Goal: Transaction & Acquisition: Book appointment/travel/reservation

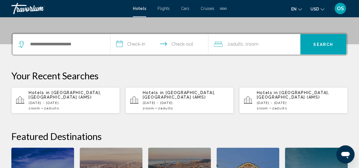
scroll to position [126, 0]
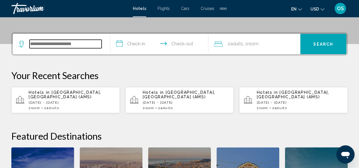
click at [86, 44] on input "Search widget" at bounding box center [66, 44] width 72 height 9
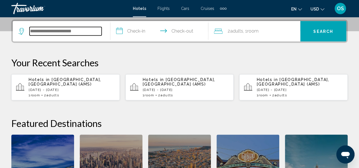
scroll to position [140, 0]
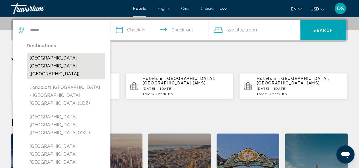
click at [70, 60] on button "[GEOGRAPHIC_DATA], [GEOGRAPHIC_DATA] ([GEOGRAPHIC_DATA])" at bounding box center [66, 66] width 78 height 27
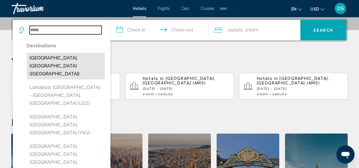
type input "**********"
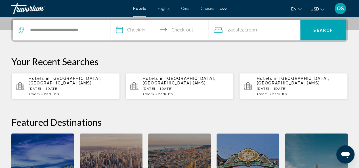
click at [134, 28] on input "**********" at bounding box center [160, 31] width 100 height 22
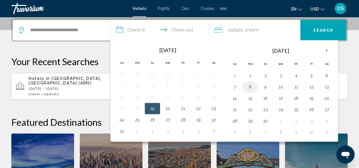
click at [250, 87] on button "8" at bounding box center [249, 87] width 9 height 8
click at [263, 87] on button "9" at bounding box center [265, 87] width 9 height 8
type input "**********"
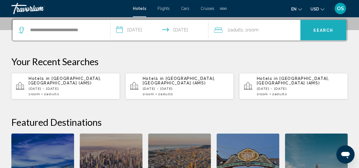
click at [319, 30] on span "Search" at bounding box center [323, 30] width 20 height 5
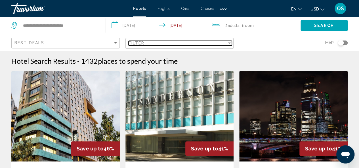
click at [224, 45] on div "Filter" at bounding box center [178, 43] width 98 height 5
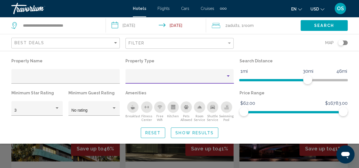
click at [221, 77] on div "Property type" at bounding box center [176, 78] width 97 height 5
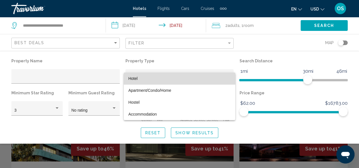
click at [182, 77] on span "Hotel" at bounding box center [179, 79] width 102 height 12
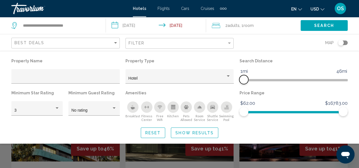
drag, startPoint x: 307, startPoint y: 79, endPoint x: 244, endPoint y: 87, distance: 63.2
click at [244, 87] on div "Search Distance 1mi 46mi 1mi" at bounding box center [293, 73] width 114 height 32
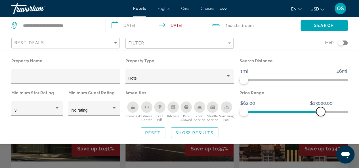
drag, startPoint x: 345, startPoint y: 112, endPoint x: 321, endPoint y: 111, distance: 24.7
drag, startPoint x: 321, startPoint y: 111, endPoint x: 325, endPoint y: 126, distance: 15.2
click at [325, 126] on div "Property Name Property Type Hotel Search Distance 1mi 46mi 1mi Minimum Star Rat…" at bounding box center [179, 97] width 359 height 81
drag, startPoint x: 321, startPoint y: 112, endPoint x: 272, endPoint y: 118, distance: 49.2
click at [272, 118] on div "Price Range $62.00 $16783.00 $62.00 $4936.00" at bounding box center [293, 105] width 114 height 33
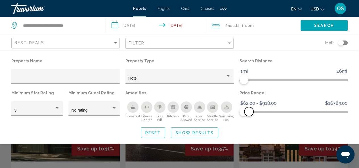
drag, startPoint x: 272, startPoint y: 113, endPoint x: 249, endPoint y: 118, distance: 23.8
click at [249, 118] on div "Price Range $62.00 $16783.00 $62.00 $918.00 $62.00 - $918.00" at bounding box center [293, 105] width 114 height 33
click at [247, 112] on span "Hotel Filters" at bounding box center [246, 111] width 9 height 9
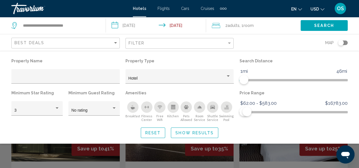
click at [342, 44] on div "Toggle map" at bounding box center [341, 43] width 6 height 6
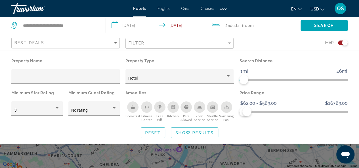
click at [194, 134] on span "Show Results" at bounding box center [194, 133] width 38 height 5
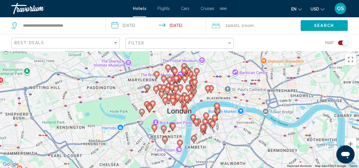
click at [195, 150] on div "To activate drag with keyboard, press Alt + Enter. Once in keyboard drag state,…" at bounding box center [179, 109] width 359 height 117
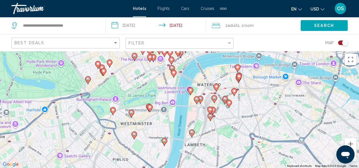
click at [260, 98] on div "To activate drag with keyboard, press Alt + Enter. Once in keyboard drag state,…" at bounding box center [179, 109] width 359 height 117
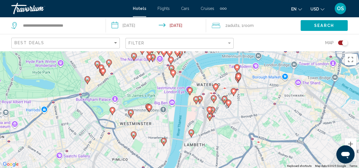
click at [260, 98] on div "To activate drag with keyboard, press Alt + Enter. Once in keyboard drag state,…" at bounding box center [179, 109] width 359 height 117
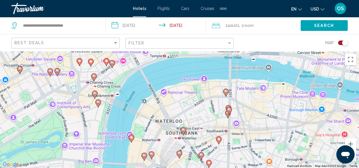
drag, startPoint x: 224, startPoint y: 67, endPoint x: 236, endPoint y: 117, distance: 52.0
click at [236, 117] on div "To activate drag with keyboard, press Alt + Enter. Once in keyboard drag state,…" at bounding box center [179, 109] width 359 height 117
click at [225, 93] on icon "Main content" at bounding box center [225, 92] width 5 height 7
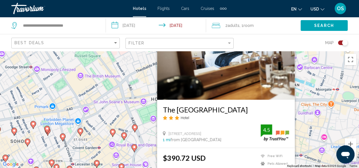
click at [319, 12] on button "USD USD ($) MXN (Mex$) CAD (Can$) GBP (£) EUR (€) AUD (A$) NZD (NZ$) CNY (CN¥)" at bounding box center [317, 9] width 14 height 8
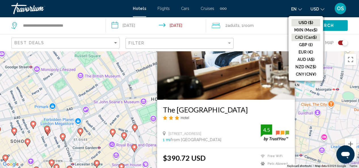
click at [304, 35] on button "CAD (Can$)" at bounding box center [305, 37] width 29 height 7
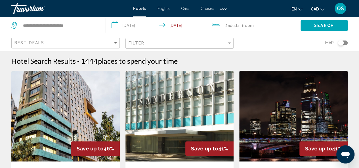
click at [340, 42] on div "Toggle map" at bounding box center [341, 43] width 6 height 6
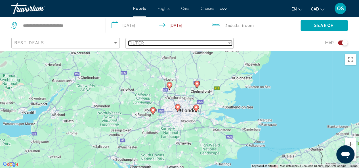
click at [230, 44] on div "Filter" at bounding box center [229, 43] width 5 height 5
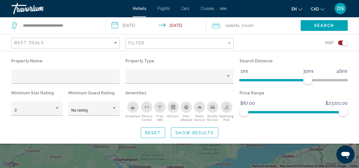
drag, startPoint x: 306, startPoint y: 78, endPoint x: 309, endPoint y: 88, distance: 11.0
click at [309, 88] on div "Search Distance 1mi 46mi 30mi" at bounding box center [293, 73] width 114 height 32
drag, startPoint x: 308, startPoint y: 80, endPoint x: 247, endPoint y: 85, distance: 60.9
click at [248, 85] on div "Search Distance 1mi 46mi 3mi" at bounding box center [293, 73] width 114 height 32
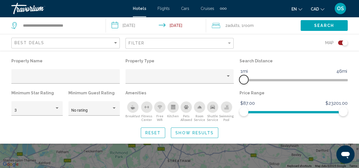
click at [244, 80] on span "Hotel Filters" at bounding box center [243, 79] width 9 height 9
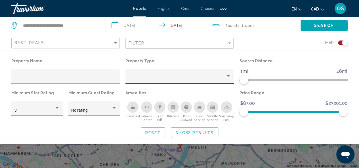
click at [214, 75] on div "Hotel Filters" at bounding box center [179, 78] width 102 height 12
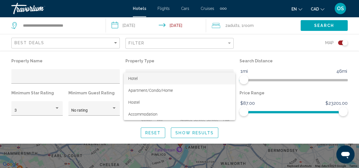
click at [210, 79] on span "Hotel" at bounding box center [179, 79] width 102 height 12
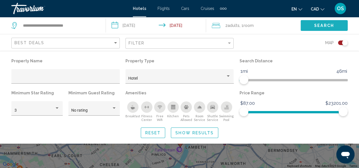
click at [327, 27] on span "Search" at bounding box center [324, 26] width 20 height 5
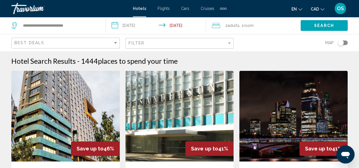
click at [341, 42] on div "Toggle map" at bounding box center [341, 43] width 6 height 6
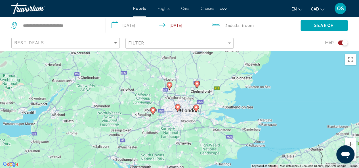
click at [192, 118] on div "To activate drag with keyboard, press Alt + Enter. Once in keyboard drag state,…" at bounding box center [179, 109] width 359 height 117
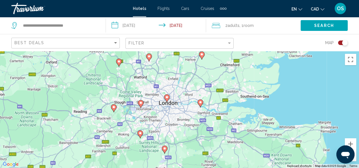
click at [192, 118] on div "To activate drag with keyboard, press Alt + Enter. Once in keyboard drag state,…" at bounding box center [179, 109] width 359 height 117
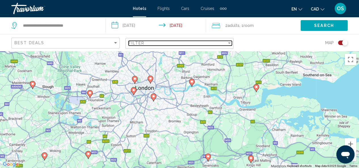
click at [227, 45] on div "Filter" at bounding box center [229, 43] width 5 height 5
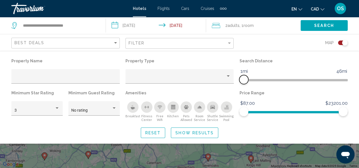
drag, startPoint x: 306, startPoint y: 80, endPoint x: 245, endPoint y: 80, distance: 61.8
click at [245, 80] on span "Hotel Filters" at bounding box center [243, 79] width 9 height 9
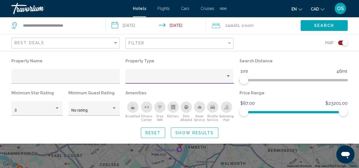
click at [227, 75] on div "Property type" at bounding box center [228, 76] width 5 height 5
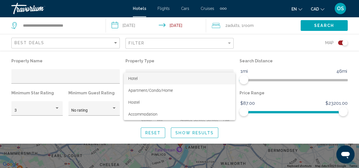
click at [198, 79] on span "Hotel" at bounding box center [179, 79] width 102 height 12
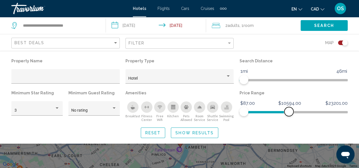
drag, startPoint x: 343, startPoint y: 113, endPoint x: 289, endPoint y: 124, distance: 55.5
click at [289, 124] on div "Property Name Property Type Hotel Search Distance 1mi 46mi 1mi Minimum Star Rat…" at bounding box center [179, 97] width 359 height 81
drag, startPoint x: 289, startPoint y: 113, endPoint x: 253, endPoint y: 111, distance: 35.8
click at [253, 111] on span "Hotel Filters" at bounding box center [253, 111] width 9 height 9
drag, startPoint x: 252, startPoint y: 111, endPoint x: 247, endPoint y: 110, distance: 5.7
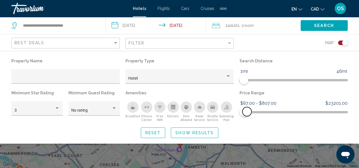
click at [247, 110] on span "Hotel Filters" at bounding box center [246, 111] width 9 height 9
click at [197, 134] on span "Show Results" at bounding box center [194, 133] width 38 height 5
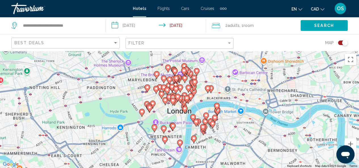
click at [211, 133] on div "To activate drag with keyboard, press Alt + Enter. Once in keyboard drag state,…" at bounding box center [179, 109] width 359 height 117
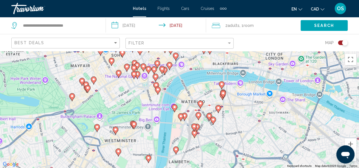
click at [221, 85] on image "Main content" at bounding box center [221, 84] width 3 height 3
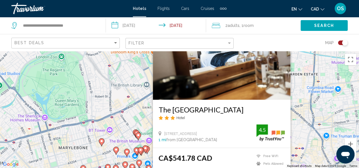
click at [300, 135] on div "To activate drag with keyboard, press Alt + Enter. Once in keyboard drag state,…" at bounding box center [179, 109] width 359 height 117
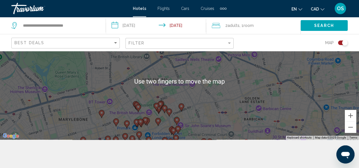
scroll to position [51, 0]
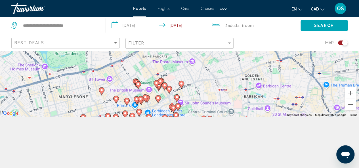
click at [92, 108] on div "To activate drag with keyboard, press Alt + Enter. Once in keyboard drag state,…" at bounding box center [179, 58] width 359 height 117
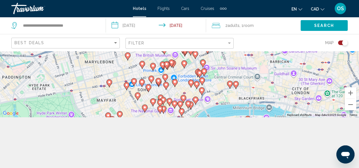
drag, startPoint x: 92, startPoint y: 108, endPoint x: 120, endPoint y: 72, distance: 45.1
click at [119, 73] on div "To activate drag with keyboard, press Alt + Enter. Once in keyboard drag state,…" at bounding box center [179, 58] width 359 height 117
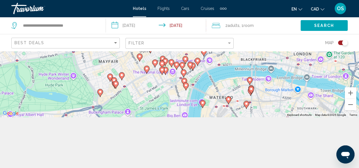
drag, startPoint x: 127, startPoint y: 102, endPoint x: 130, endPoint y: 43, distance: 59.4
click at [130, 44] on div "**********" at bounding box center [179, 84] width 359 height 168
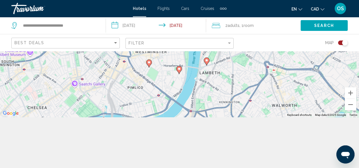
drag, startPoint x: 149, startPoint y: 104, endPoint x: 148, endPoint y: 47, distance: 56.8
click at [148, 47] on div "**********" at bounding box center [179, 84] width 359 height 168
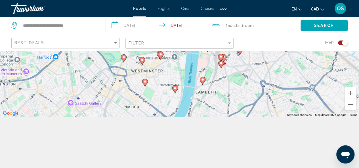
drag, startPoint x: 144, startPoint y: 96, endPoint x: 139, endPoint y: 120, distance: 24.3
click at [139, 120] on div "**********" at bounding box center [179, 84] width 359 height 168
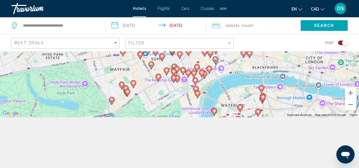
drag, startPoint x: 123, startPoint y: 61, endPoint x: 137, endPoint y: 132, distance: 72.5
click at [137, 132] on div "**********" at bounding box center [179, 84] width 359 height 168
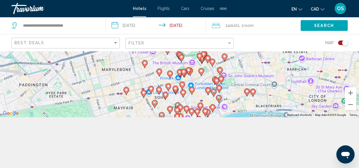
drag, startPoint x: 133, startPoint y: 91, endPoint x: 136, endPoint y: 129, distance: 37.6
click at [136, 128] on div "**********" at bounding box center [179, 84] width 359 height 168
click at [126, 91] on image "Main content" at bounding box center [126, 90] width 3 height 3
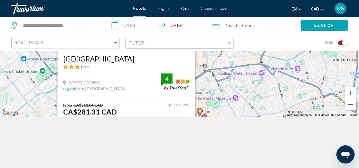
drag, startPoint x: 128, startPoint y: 81, endPoint x: 134, endPoint y: 104, distance: 23.2
click at [132, 110] on div "Save up to 12% [GEOGRAPHIC_DATA] Hotel [STREET_ADDRESS] 0.9 mi from [GEOGRAPHIC…" at bounding box center [126, 52] width 138 height 189
click at [183, 64] on div "[GEOGRAPHIC_DATA] Hotel" at bounding box center [126, 63] width 126 height 19
click at [142, 105] on div "From CA$318.04 CAD CA$281.31 CAD You save CA$36.73 CAD Free WiFi 4" at bounding box center [126, 114] width 126 height 23
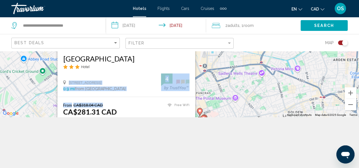
drag, startPoint x: 125, startPoint y: 105, endPoint x: 125, endPoint y: 68, distance: 36.9
click at [125, 68] on div "Save up to 12% [GEOGRAPHIC_DATA] Hotel [STREET_ADDRESS] 0.9 mi from [GEOGRAPHIC…" at bounding box center [126, 52] width 138 height 189
click at [200, 89] on div "To activate drag with keyboard, press Alt + Enter. Once in keyboard drag state,…" at bounding box center [179, 58] width 359 height 117
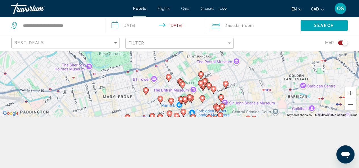
drag, startPoint x: 173, startPoint y: 109, endPoint x: 176, endPoint y: 61, distance: 48.0
click at [175, 62] on div "To activate drag with keyboard, press Alt + Enter. Once in keyboard drag state,…" at bounding box center [179, 58] width 359 height 117
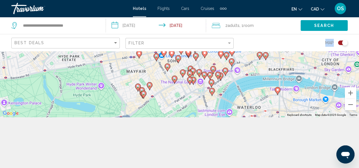
drag, startPoint x: 148, startPoint y: 97, endPoint x: 159, endPoint y: 45, distance: 53.3
click at [159, 45] on div "**********" at bounding box center [179, 84] width 359 height 168
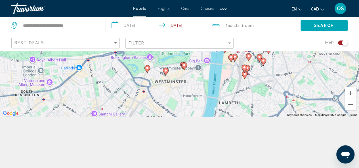
drag, startPoint x: 168, startPoint y: 99, endPoint x: 161, endPoint y: 30, distance: 69.2
click at [161, 30] on div "**********" at bounding box center [179, 84] width 359 height 168
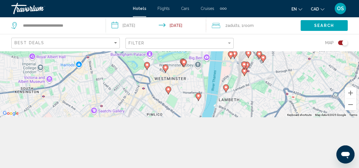
click at [167, 89] on image "Main content" at bounding box center [168, 89] width 3 height 3
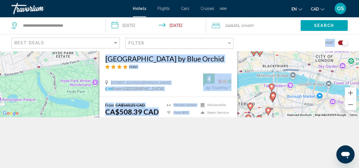
drag, startPoint x: 230, startPoint y: 100, endPoint x: 225, endPoint y: 46, distance: 54.7
click at [225, 46] on div "**********" at bounding box center [179, 84] width 359 height 168
click at [176, 92] on div "[GEOGRAPHIC_DATA] by Blue Orchid Hotel [STREET_ADDRESS][PERSON_NAME] 1 mi from …" at bounding box center [168, 73] width 138 height 48
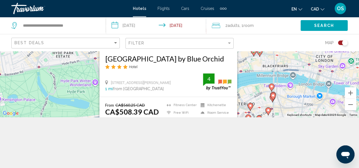
click at [243, 96] on div "To activate drag with keyboard, press Alt + Enter. Once in keyboard drag state,…" at bounding box center [179, 58] width 359 height 117
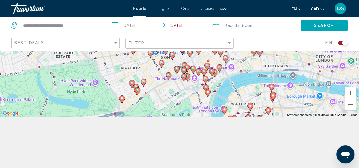
click at [123, 100] on image "Main content" at bounding box center [121, 98] width 3 height 3
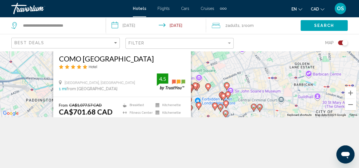
click at [211, 85] on div "To activate drag with keyboard, press Alt + Enter. Once in keyboard drag state,…" at bounding box center [179, 58] width 359 height 117
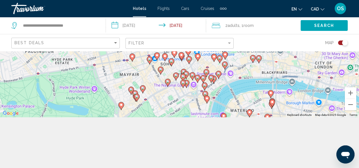
drag, startPoint x: 154, startPoint y: 94, endPoint x: 153, endPoint y: 43, distance: 51.1
click at [153, 43] on div "**********" at bounding box center [179, 84] width 359 height 168
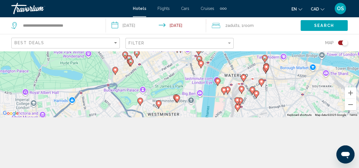
drag, startPoint x: 167, startPoint y: 107, endPoint x: 161, endPoint y: 71, distance: 36.2
click at [161, 71] on div "To activate drag with keyboard, press Alt + Enter. Once in keyboard drag state,…" at bounding box center [179, 58] width 359 height 117
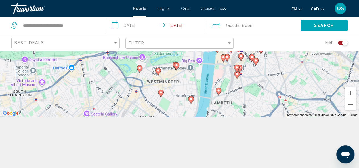
drag, startPoint x: 165, startPoint y: 103, endPoint x: 164, endPoint y: 70, distance: 33.2
click at [164, 70] on div "To activate drag with keyboard, press Alt + Enter. Once in keyboard drag state,…" at bounding box center [179, 58] width 359 height 117
click at [190, 101] on icon "Main content" at bounding box center [190, 99] width 5 height 7
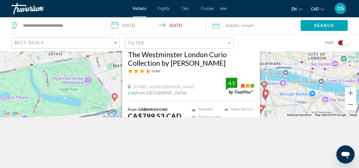
click at [116, 105] on div "To activate drag with keyboard, press Alt + Enter. Once in keyboard drag state,…" at bounding box center [179, 58] width 359 height 117
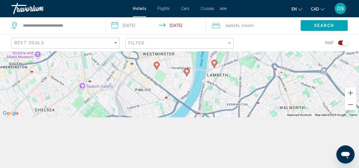
drag, startPoint x: 167, startPoint y: 108, endPoint x: 163, endPoint y: 18, distance: 89.2
click at [163, 18] on div "**********" at bounding box center [179, 84] width 359 height 168
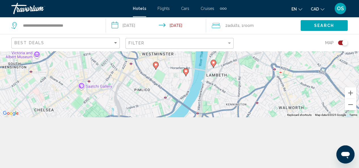
click at [141, 103] on div "To activate drag with keyboard, press Alt + Enter. Once in keyboard drag state,…" at bounding box center [179, 58] width 359 height 117
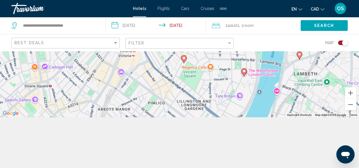
drag, startPoint x: 157, startPoint y: 72, endPoint x: 171, endPoint y: 100, distance: 30.7
click at [171, 100] on div "To activate drag with keyboard, press Alt + Enter. Once in keyboard drag state,…" at bounding box center [179, 58] width 359 height 117
click at [183, 60] on icon "Main content" at bounding box center [183, 58] width 5 height 7
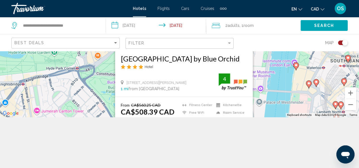
click at [91, 99] on div "To activate drag with keyboard, press Alt + Enter. Once in keyboard drag state,…" at bounding box center [179, 58] width 359 height 117
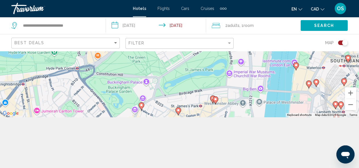
click at [141, 105] on image "Main content" at bounding box center [141, 105] width 3 height 3
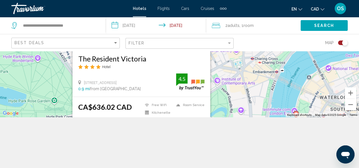
click at [226, 104] on div "To activate drag with keyboard, press Alt + Enter. Once in keyboard drag state,…" at bounding box center [179, 58] width 359 height 117
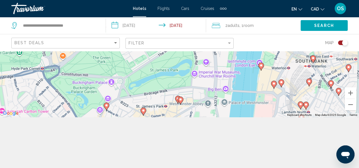
drag, startPoint x: 191, startPoint y: 108, endPoint x: 154, endPoint y: 56, distance: 63.4
click at [154, 56] on div "To activate drag with keyboard, press Alt + Enter. Once in keyboard drag state,…" at bounding box center [179, 58] width 359 height 117
click at [178, 98] on gmp-advanced-marker "Main content" at bounding box center [181, 100] width 6 height 9
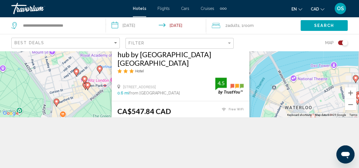
click at [99, 105] on div "To activate drag with keyboard, press Alt + Enter. Once in keyboard drag state,…" at bounding box center [179, 58] width 359 height 117
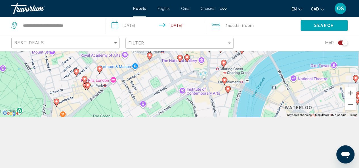
click at [100, 68] on image "Main content" at bounding box center [99, 68] width 3 height 3
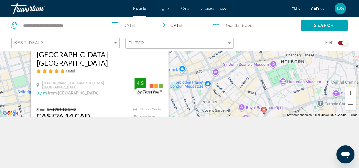
click at [174, 93] on div "To activate drag with keyboard, press Alt + Enter. Once in keyboard drag state,…" at bounding box center [179, 58] width 359 height 117
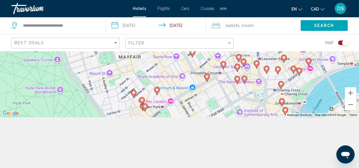
drag, startPoint x: 111, startPoint y: 107, endPoint x: 169, endPoint y: 37, distance: 90.7
click at [169, 37] on div "**********" at bounding box center [179, 84] width 359 height 168
click at [134, 93] on image "Main content" at bounding box center [133, 92] width 3 height 3
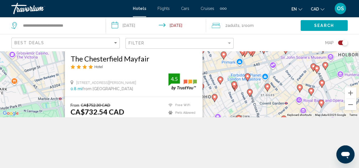
click at [211, 90] on div "To activate drag with keyboard, press Alt + Enter. Once in keyboard drag state,…" at bounding box center [179, 58] width 359 height 117
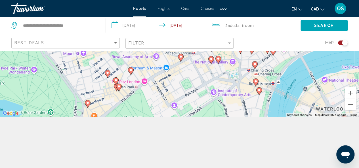
drag, startPoint x: 174, startPoint y: 110, endPoint x: 147, endPoint y: 28, distance: 86.5
click at [147, 28] on div "**********" at bounding box center [179, 84] width 359 height 168
click at [115, 80] on image "Main content" at bounding box center [115, 80] width 3 height 3
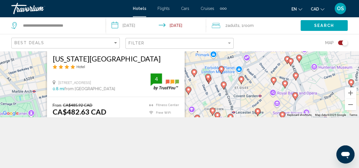
click at [197, 86] on div "To activate drag with keyboard, press Alt + Enter. Once in keyboard drag state,…" at bounding box center [179, 58] width 359 height 117
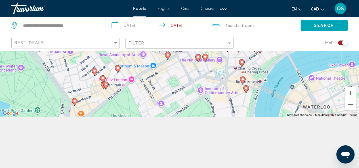
drag, startPoint x: 179, startPoint y: 110, endPoint x: 165, endPoint y: 28, distance: 82.9
click at [165, 28] on div "**********" at bounding box center [179, 84] width 359 height 168
click at [105, 84] on image "Main content" at bounding box center [105, 84] width 3 height 3
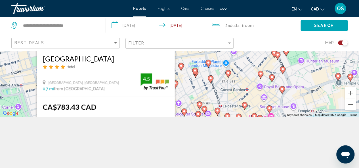
click at [187, 94] on div "To activate drag with keyboard, press Alt + Enter. Once in keyboard drag state,…" at bounding box center [179, 58] width 359 height 117
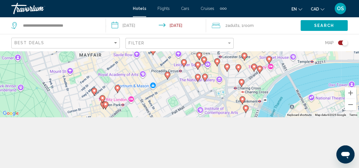
drag, startPoint x: 148, startPoint y: 110, endPoint x: 148, endPoint y: 57, distance: 53.1
click at [148, 57] on div "To activate drag with keyboard, press Alt + Enter. Once in keyboard drag state,…" at bounding box center [179, 58] width 359 height 117
click at [101, 105] on icon "Main content" at bounding box center [102, 104] width 5 height 7
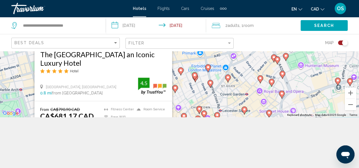
click at [188, 93] on div "To activate drag with keyboard, press Alt + Enter. Once in keyboard drag state,…" at bounding box center [179, 58] width 359 height 117
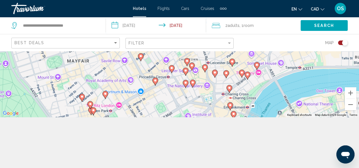
drag, startPoint x: 188, startPoint y: 109, endPoint x: 175, endPoint y: 58, distance: 52.0
click at [175, 58] on div "To activate drag with keyboard, press Alt + Enter. Once in keyboard drag state,…" at bounding box center [179, 58] width 359 height 117
click at [155, 81] on image "Main content" at bounding box center [154, 80] width 3 height 3
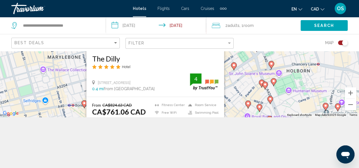
click at [233, 111] on div "To activate drag with keyboard, press Alt + Enter. Once in keyboard drag state,…" at bounding box center [179, 58] width 359 height 117
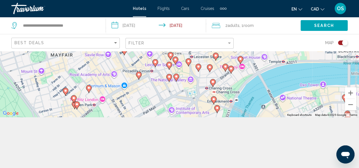
drag, startPoint x: 170, startPoint y: 109, endPoint x: 153, endPoint y: 26, distance: 85.7
click at [153, 26] on div "**********" at bounding box center [179, 84] width 359 height 168
click at [139, 76] on icon "Main content" at bounding box center [138, 75] width 5 height 7
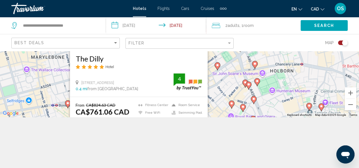
click at [215, 95] on div "To activate drag with keyboard, press Alt + Enter. Once in keyboard drag state,…" at bounding box center [179, 58] width 359 height 117
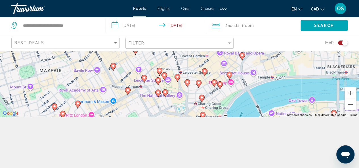
drag, startPoint x: 166, startPoint y: 108, endPoint x: 155, endPoint y: 45, distance: 63.9
click at [155, 45] on div "**********" at bounding box center [179, 84] width 359 height 168
click at [158, 95] on icon "Main content" at bounding box center [157, 93] width 5 height 7
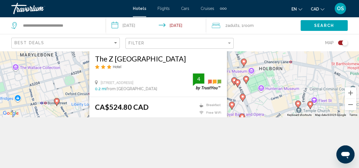
click at [231, 94] on div "To activate drag with keyboard, press Alt + Enter. Once in keyboard drag state,…" at bounding box center [179, 58] width 359 height 117
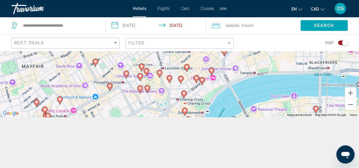
drag, startPoint x: 168, startPoint y: 107, endPoint x: 149, endPoint y: 36, distance: 73.8
click at [149, 36] on div "**********" at bounding box center [179, 84] width 359 height 168
click at [148, 88] on image "Main content" at bounding box center [147, 87] width 3 height 3
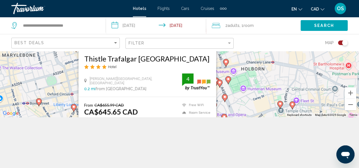
click at [218, 92] on div "To activate drag with keyboard, press Alt + Enter. Once in keyboard drag state,…" at bounding box center [179, 58] width 359 height 117
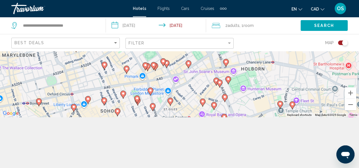
click at [152, 108] on icon "Main content" at bounding box center [152, 106] width 5 height 7
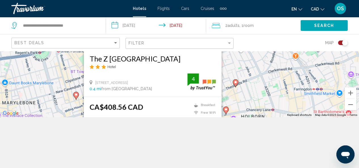
click at [229, 88] on div "To activate drag with keyboard, press Alt + Enter. Once in keyboard drag state,…" at bounding box center [179, 58] width 359 height 117
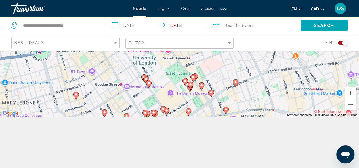
click at [126, 116] on image "Main content" at bounding box center [126, 116] width 3 height 3
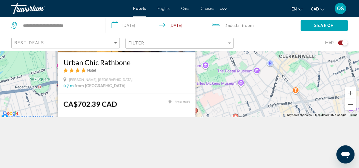
click at [209, 92] on div "To activate drag with keyboard, press Alt + Enter. Once in keyboard drag state,…" at bounding box center [179, 58] width 359 height 117
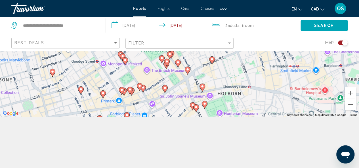
drag, startPoint x: 164, startPoint y: 105, endPoint x: 141, endPoint y: 47, distance: 61.7
click at [141, 47] on div "**********" at bounding box center [179, 84] width 359 height 168
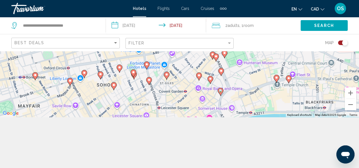
drag, startPoint x: 171, startPoint y: 109, endPoint x: 191, endPoint y: 56, distance: 56.7
click at [191, 56] on div "To activate drag with keyboard, press Alt + Enter. Once in keyboard drag state,…" at bounding box center [179, 58] width 359 height 117
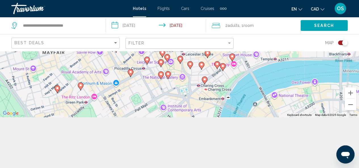
drag, startPoint x: 163, startPoint y: 100, endPoint x: 189, endPoint y: 45, distance: 60.3
click at [189, 45] on div "**********" at bounding box center [179, 84] width 359 height 168
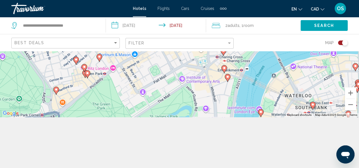
drag, startPoint x: 92, startPoint y: 107, endPoint x: 113, endPoint y: 81, distance: 33.4
click at [113, 81] on div "To activate drag with keyboard, press Alt + Enter. Once in keyboard drag state,…" at bounding box center [179, 58] width 359 height 117
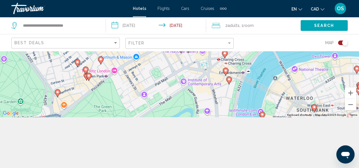
click at [89, 77] on image "Main content" at bounding box center [88, 75] width 3 height 3
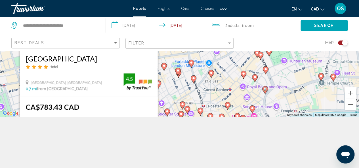
click at [163, 90] on div "To activate drag with keyboard, press Alt + Enter. Once in keyboard drag state,…" at bounding box center [179, 58] width 359 height 117
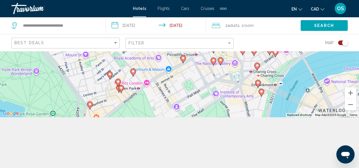
drag, startPoint x: 86, startPoint y: 111, endPoint x: 119, endPoint y: 45, distance: 73.8
click at [119, 45] on div "**********" at bounding box center [179, 84] width 359 height 168
click at [109, 76] on icon "Main content" at bounding box center [109, 74] width 5 height 7
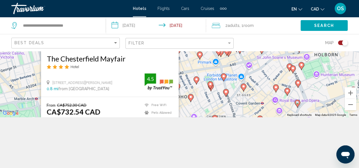
click at [187, 78] on div "To activate drag with keyboard, press Alt + Enter. Once in keyboard drag state,…" at bounding box center [179, 58] width 359 height 117
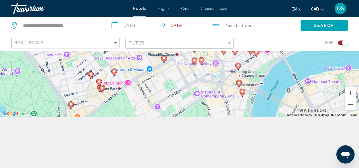
drag, startPoint x: 176, startPoint y: 99, endPoint x: 157, endPoint y: 18, distance: 84.0
click at [157, 18] on div "**********" at bounding box center [179, 84] width 359 height 168
click at [71, 108] on icon "Main content" at bounding box center [70, 105] width 5 height 7
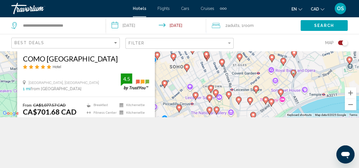
click at [164, 96] on div "To activate drag with keyboard, press Alt + Enter. Once in keyboard drag state,…" at bounding box center [179, 58] width 359 height 117
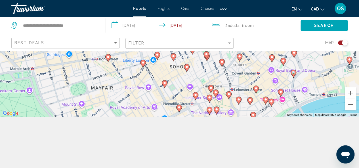
click at [109, 47] on div "Best Deals" at bounding box center [66, 43] width 104 height 10
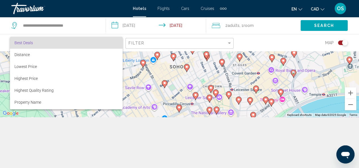
click at [217, 43] on div at bounding box center [179, 84] width 359 height 168
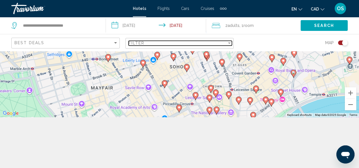
click at [217, 43] on div "Filter" at bounding box center [178, 43] width 98 height 5
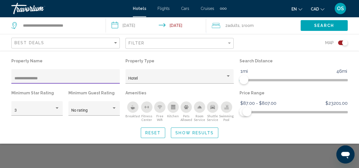
click at [22, 79] on input "**********" at bounding box center [65, 78] width 102 height 5
type input "**********"
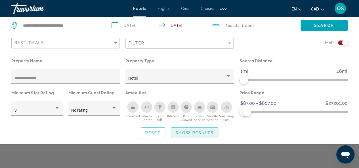
click at [203, 132] on span "Show Results" at bounding box center [194, 133] width 38 height 5
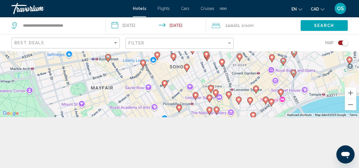
click at [343, 43] on div "Toggle map" at bounding box center [345, 43] width 6 height 6
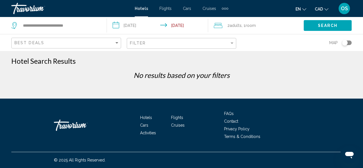
click at [170, 45] on div "Filter" at bounding box center [182, 43] width 105 height 10
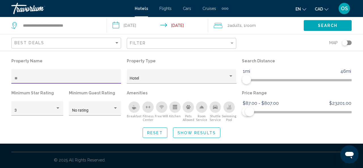
type input "*"
type input "*********"
drag, startPoint x: 246, startPoint y: 79, endPoint x: 250, endPoint y: 79, distance: 4.5
click at [250, 79] on span "Hotel Filters" at bounding box center [251, 79] width 9 height 9
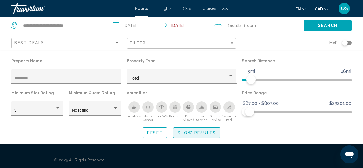
click at [190, 132] on span "Show Results" at bounding box center [197, 133] width 38 height 5
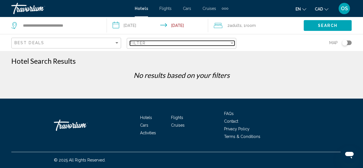
click at [138, 44] on span "Filter" at bounding box center [138, 43] width 16 height 5
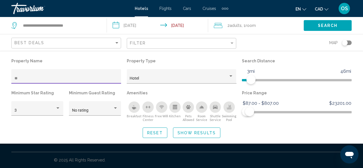
type input "*"
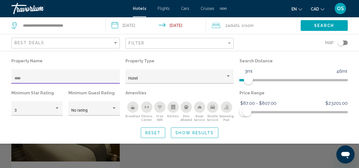
type input "****"
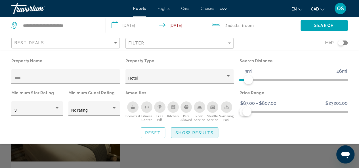
click at [195, 133] on span "Show Results" at bounding box center [194, 133] width 38 height 5
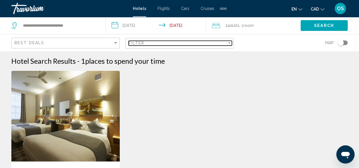
click at [163, 42] on div "Filter" at bounding box center [178, 43] width 98 height 5
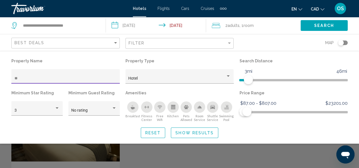
type input "*"
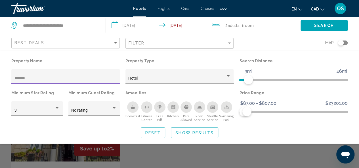
type input "*******"
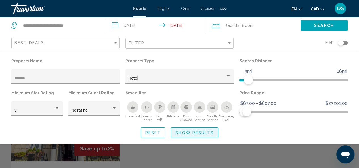
click at [184, 133] on span "Show Results" at bounding box center [194, 133] width 38 height 5
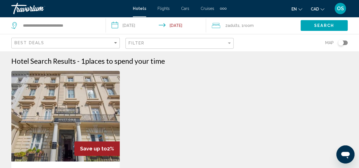
click at [96, 105] on img "Main content" at bounding box center [65, 116] width 108 height 91
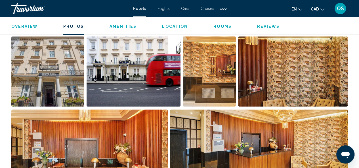
scroll to position [347, 0]
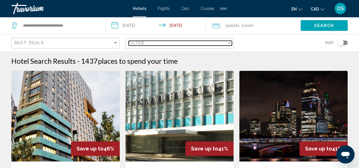
click at [220, 42] on div "Filter" at bounding box center [178, 43] width 98 height 5
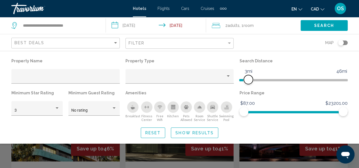
drag, startPoint x: 306, startPoint y: 79, endPoint x: 248, endPoint y: 79, distance: 58.4
click at [248, 79] on span "Hotel Filters" at bounding box center [248, 79] width 9 height 9
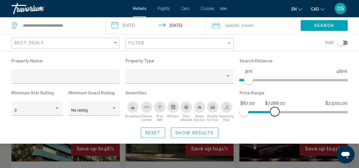
drag, startPoint x: 346, startPoint y: 112, endPoint x: 273, endPoint y: 113, distance: 73.2
click at [273, 113] on span "Hotel Filters" at bounding box center [274, 111] width 9 height 9
click at [48, 76] on input "Hotel Filters" at bounding box center [65, 78] width 102 height 5
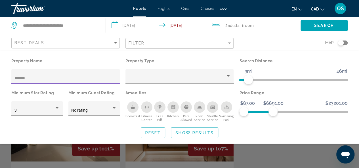
type input "*******"
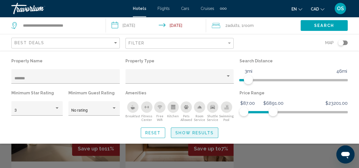
click at [193, 134] on span "Show Results" at bounding box center [194, 133] width 38 height 5
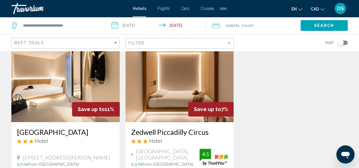
scroll to position [39, 0]
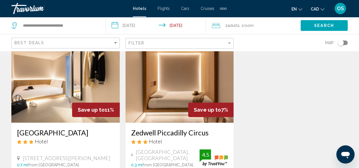
click at [150, 133] on h3 "Zedwell Piccadilly Circus" at bounding box center [179, 133] width 97 height 9
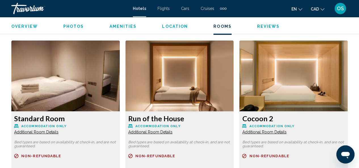
scroll to position [861, 0]
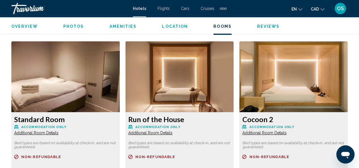
click at [58, 134] on span "Additional Room Details" at bounding box center [36, 133] width 44 height 5
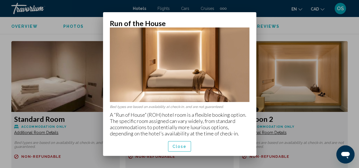
scroll to position [24, 0]
click at [179, 148] on span "Close" at bounding box center [179, 146] width 14 height 5
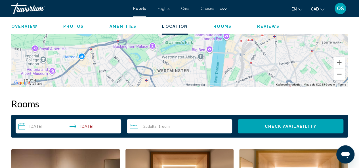
scroll to position [753, 0]
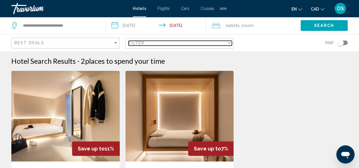
click at [210, 42] on div "Filter" at bounding box center [178, 43] width 98 height 5
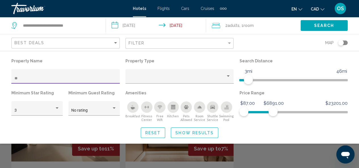
type input "*"
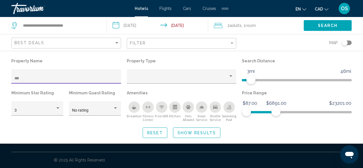
type input "***"
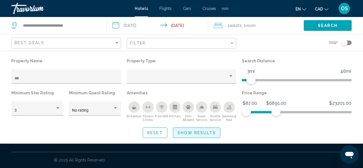
click at [195, 132] on span "Show Results" at bounding box center [197, 133] width 38 height 5
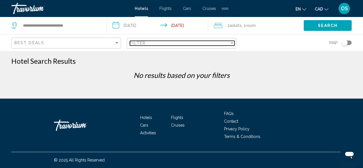
click at [186, 45] on div "Filter" at bounding box center [180, 43] width 100 height 5
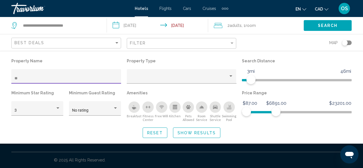
type input "*"
type input "**********"
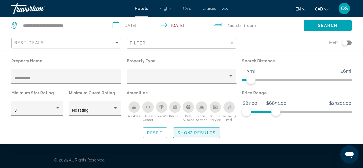
click at [180, 131] on span "Show Results" at bounding box center [197, 133] width 38 height 5
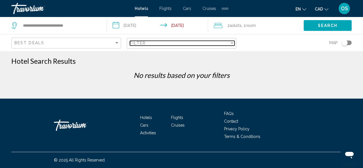
click at [148, 45] on div "Filter" at bounding box center [180, 43] width 100 height 5
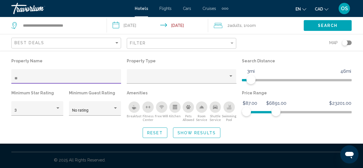
type input "*"
type input "**********"
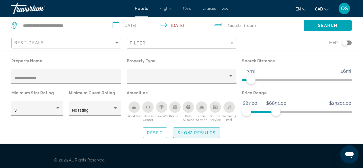
click at [189, 132] on span "Show Results" at bounding box center [197, 133] width 38 height 5
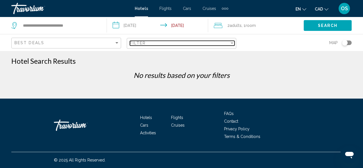
click at [193, 42] on div "Filter" at bounding box center [180, 43] width 100 height 5
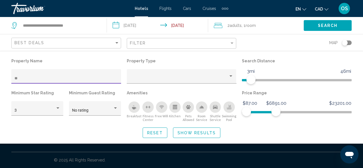
type input "*"
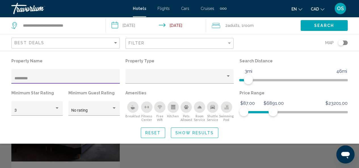
type input "********"
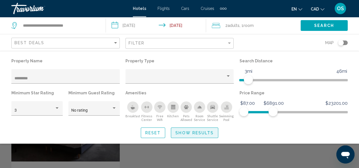
click at [184, 132] on span "Show Results" at bounding box center [194, 133] width 38 height 5
